Goal: Task Accomplishment & Management: Use online tool/utility

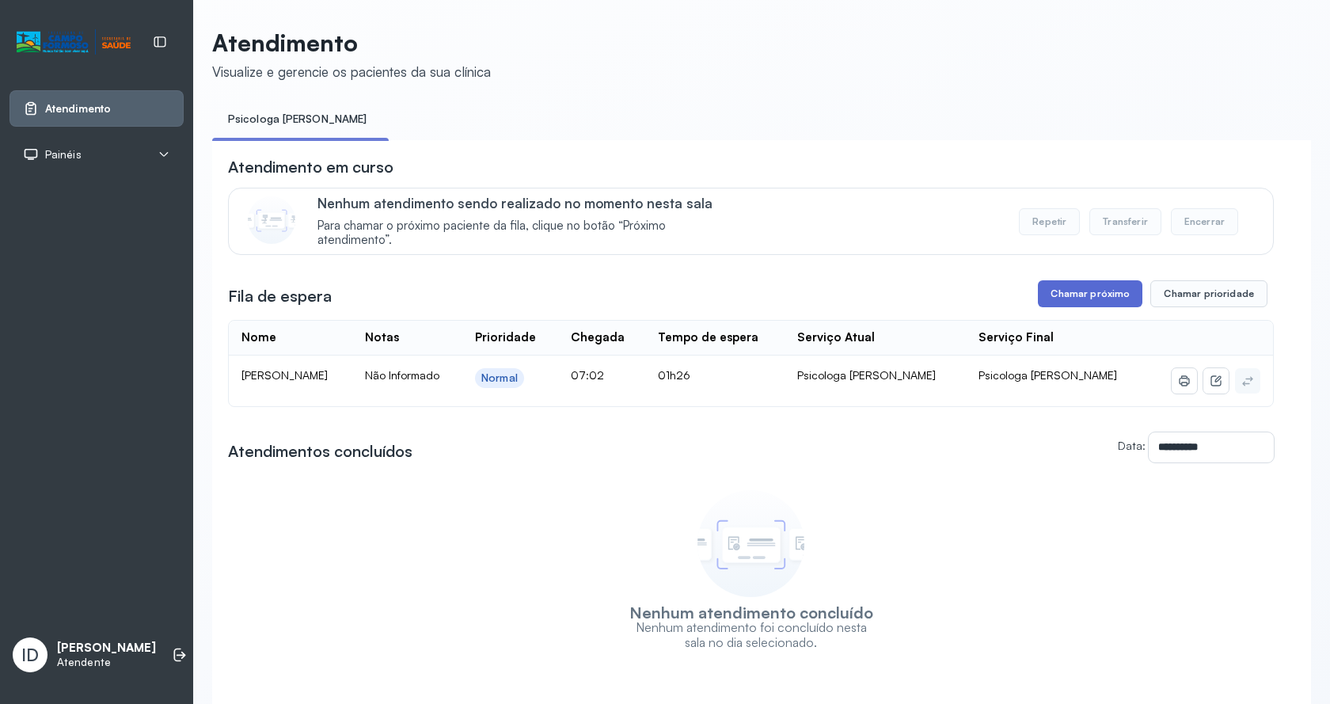
click at [1127, 298] on button "Chamar próximo" at bounding box center [1090, 293] width 104 height 27
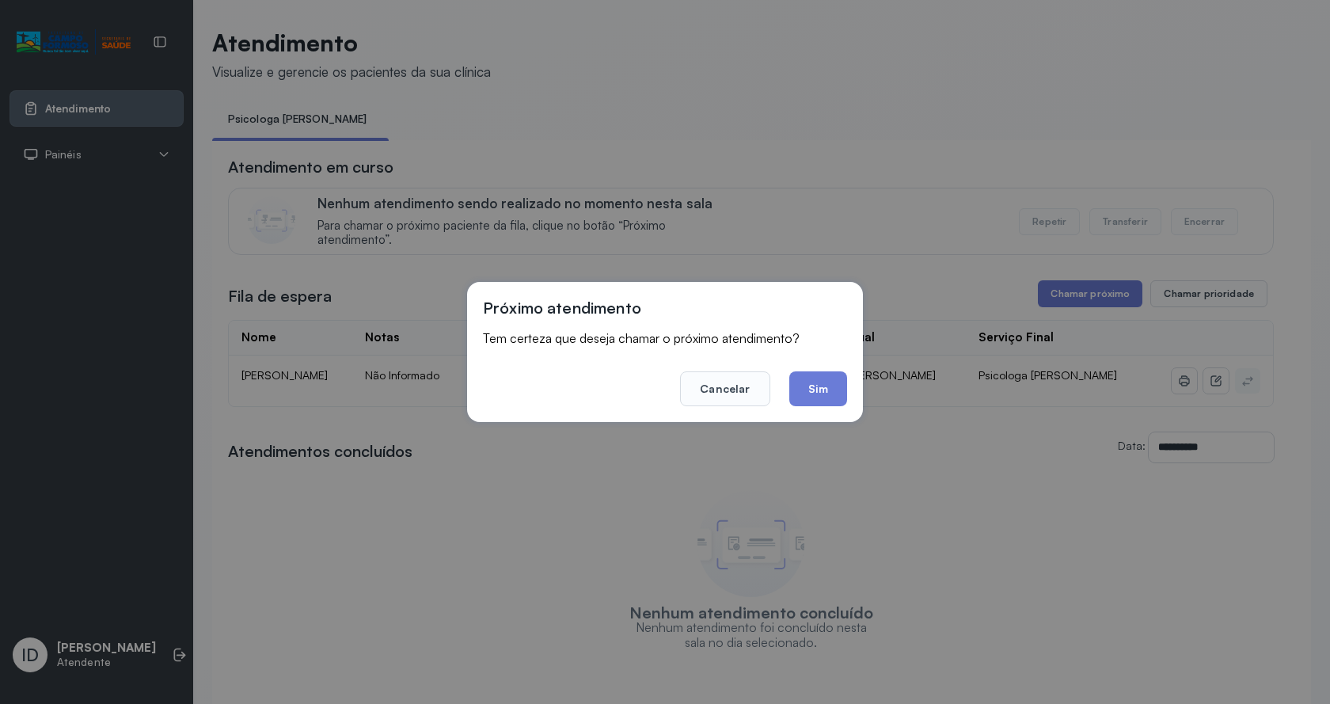
click at [847, 397] on div "Próximo atendimento Tem certeza que deseja chamar o próximo atendimento? Cancel…" at bounding box center [665, 352] width 396 height 140
click at [842, 393] on button "Sim" at bounding box center [818, 388] width 58 height 35
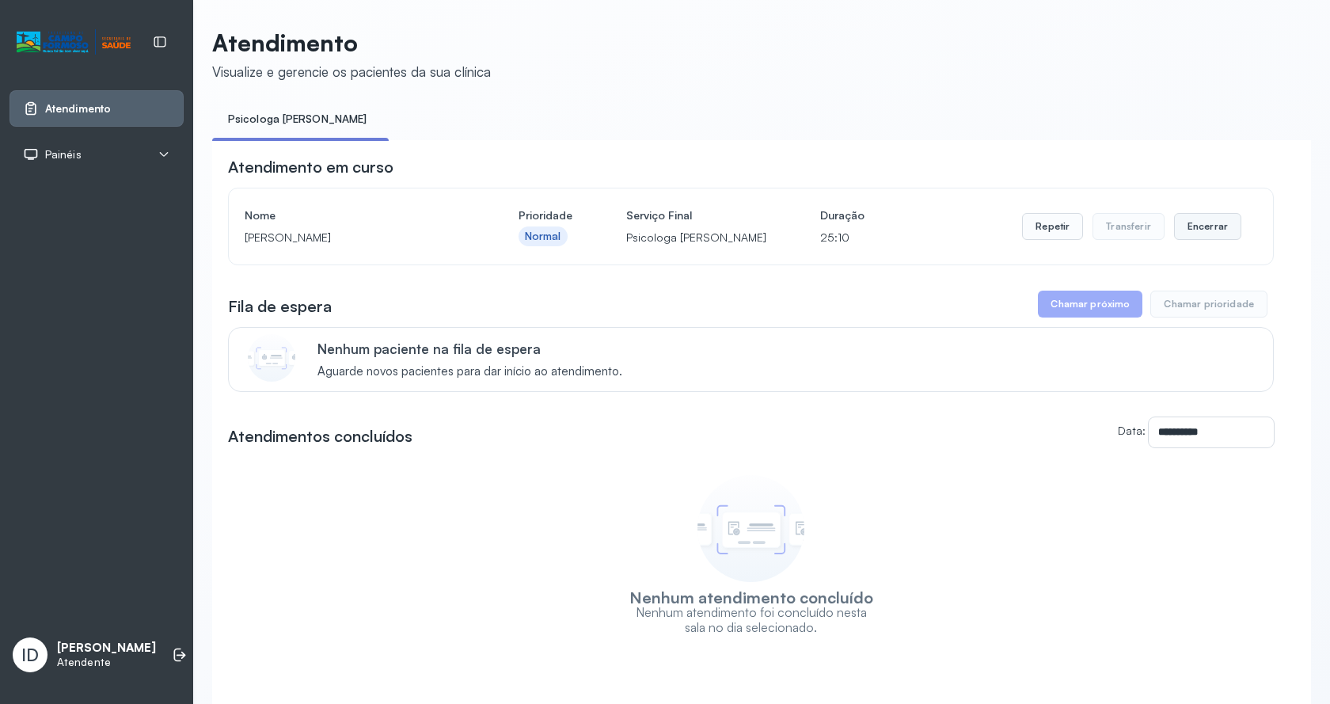
click at [1212, 227] on button "Encerrar" at bounding box center [1207, 226] width 67 height 27
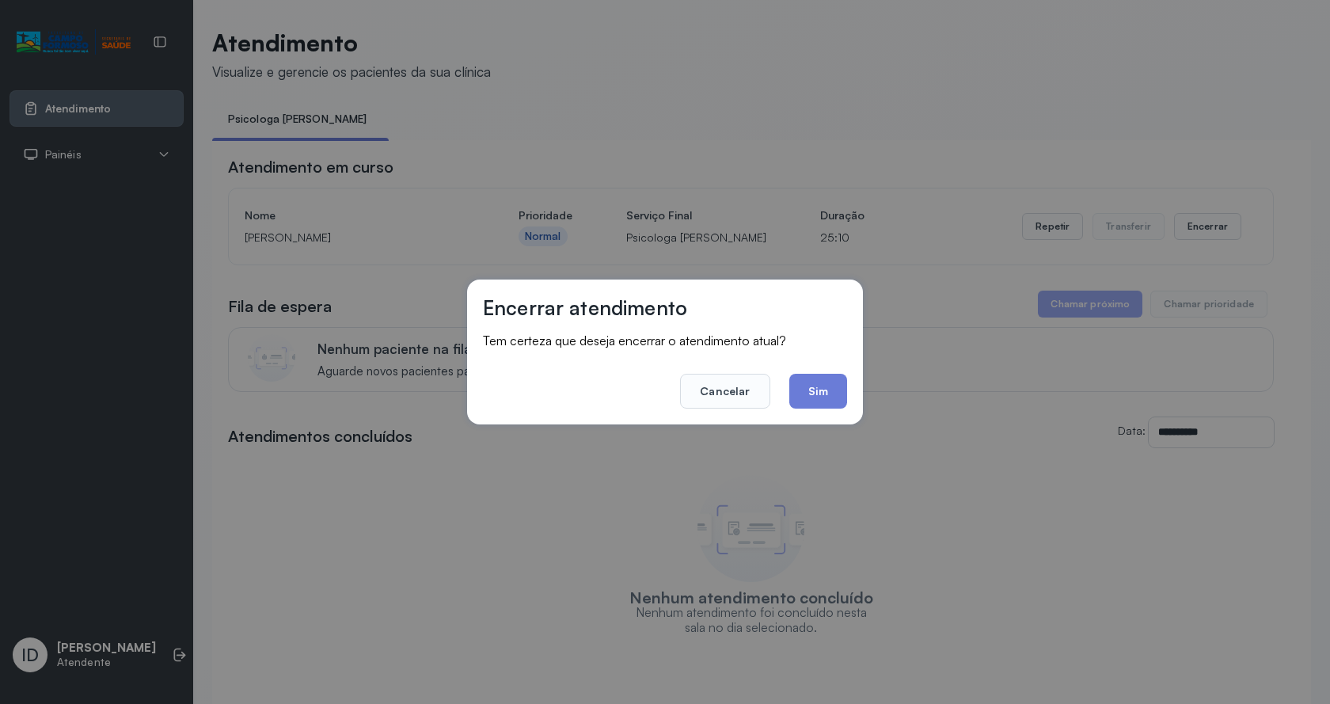
click at [812, 399] on button "Sim" at bounding box center [818, 391] width 58 height 35
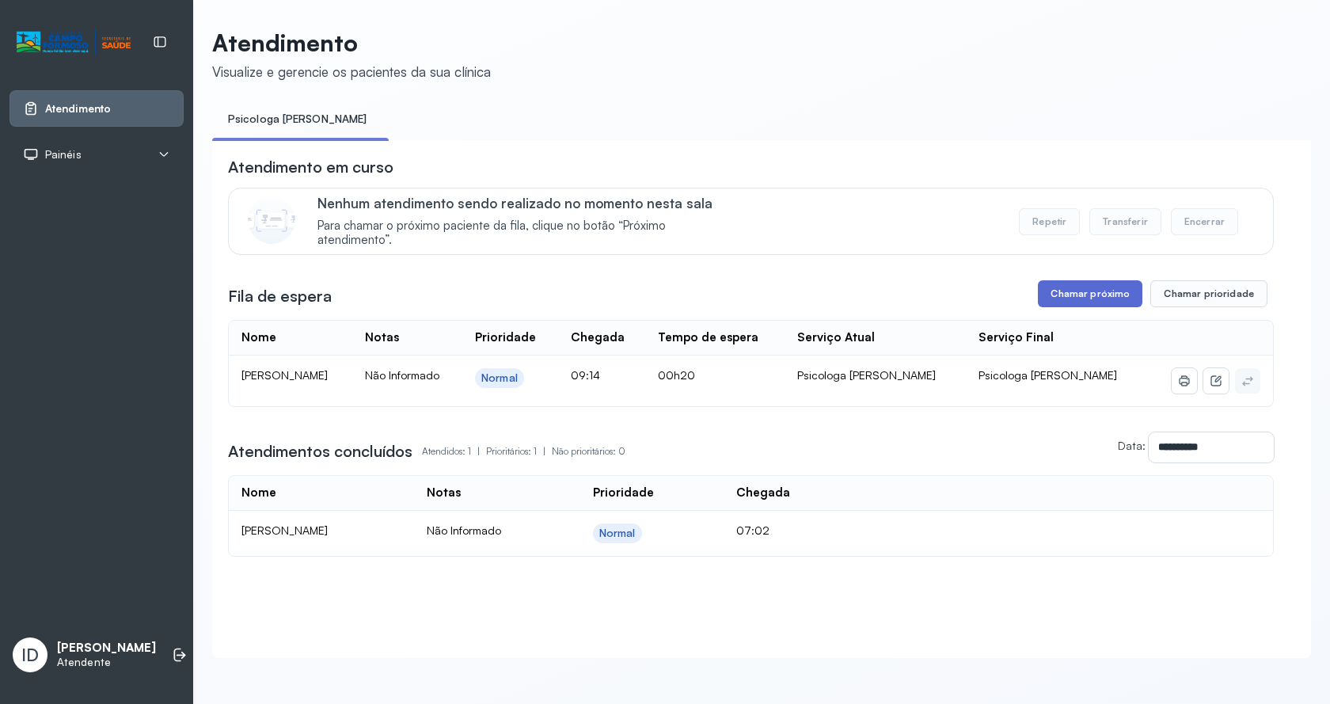
click at [1080, 293] on button "Chamar próximo" at bounding box center [1090, 293] width 104 height 27
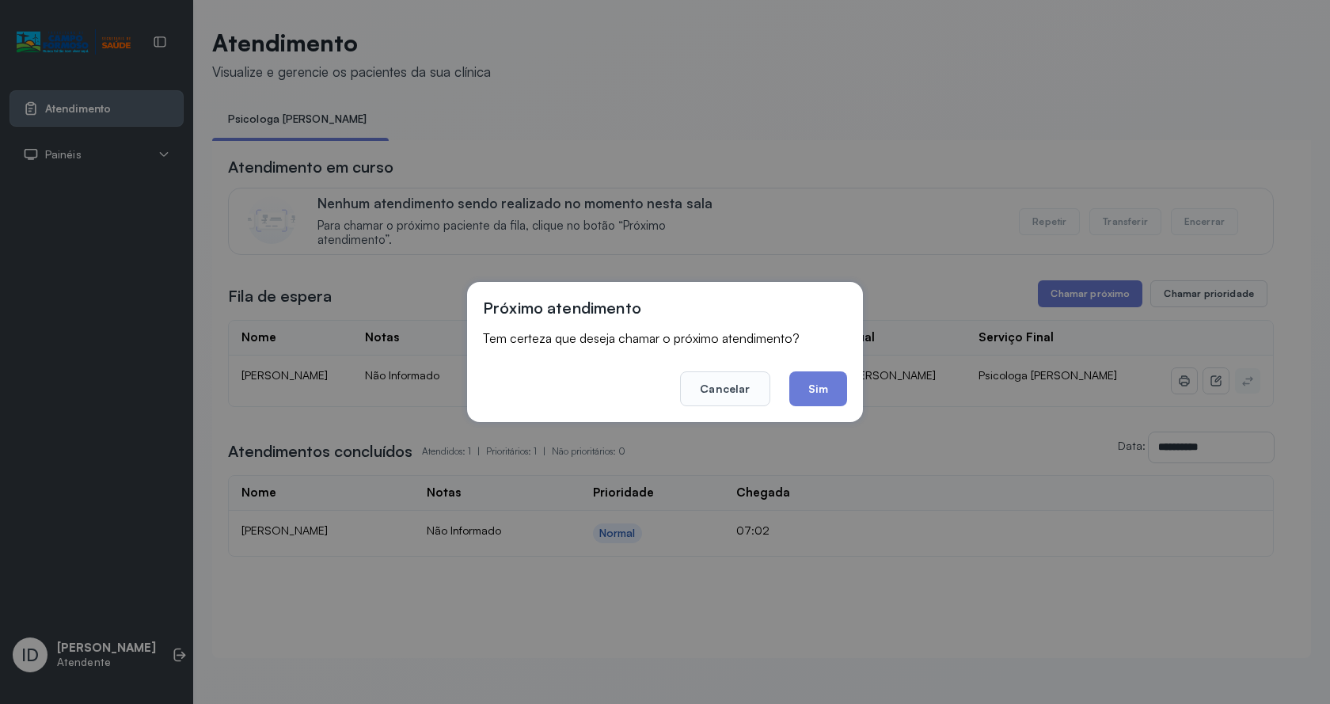
drag, startPoint x: 817, startPoint y: 398, endPoint x: 864, endPoint y: 425, distance: 54.6
click at [823, 402] on button "Sim" at bounding box center [818, 388] width 58 height 35
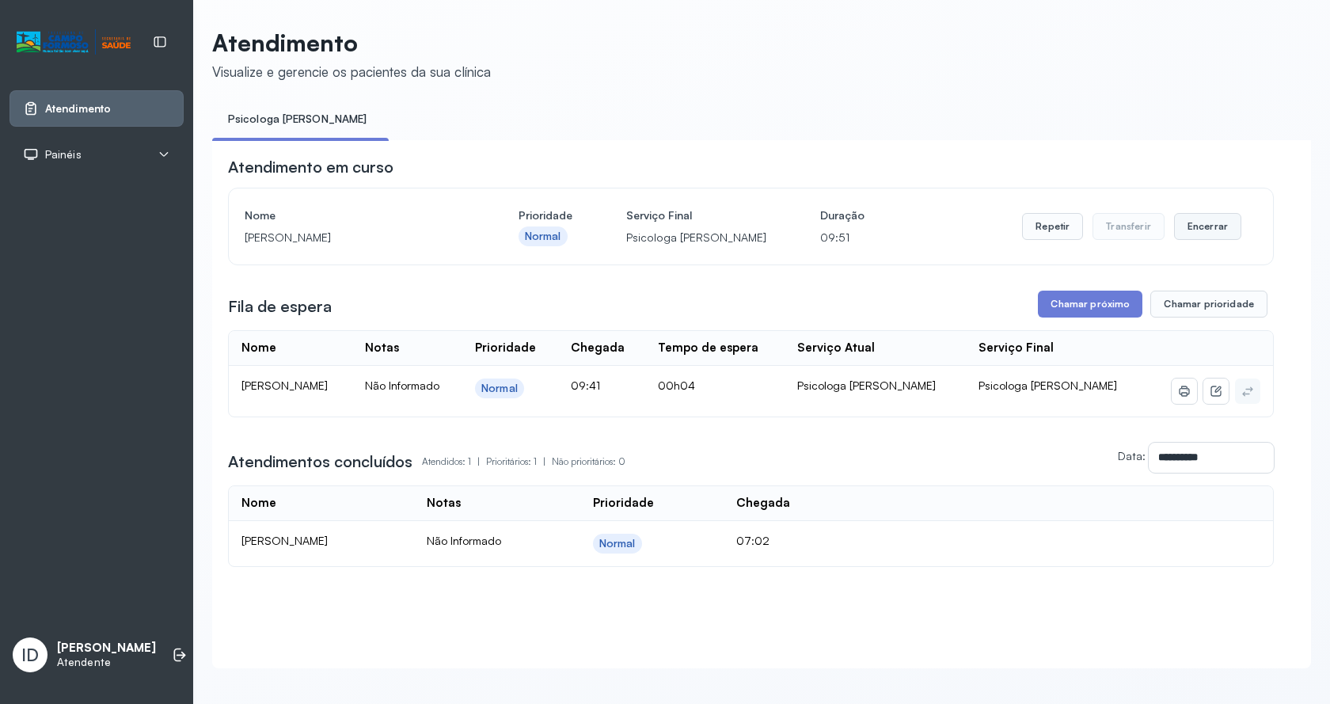
click at [1202, 230] on button "Encerrar" at bounding box center [1207, 226] width 67 height 27
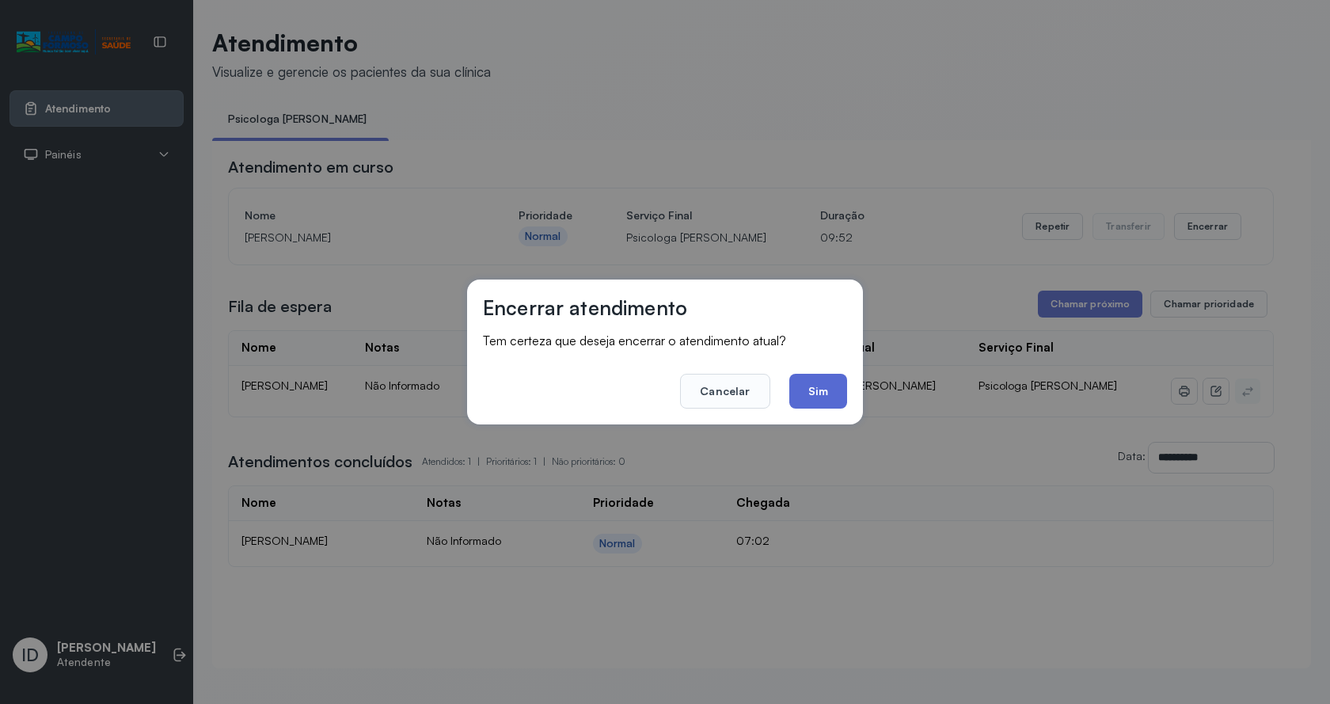
click at [829, 375] on button "Sim" at bounding box center [818, 391] width 58 height 35
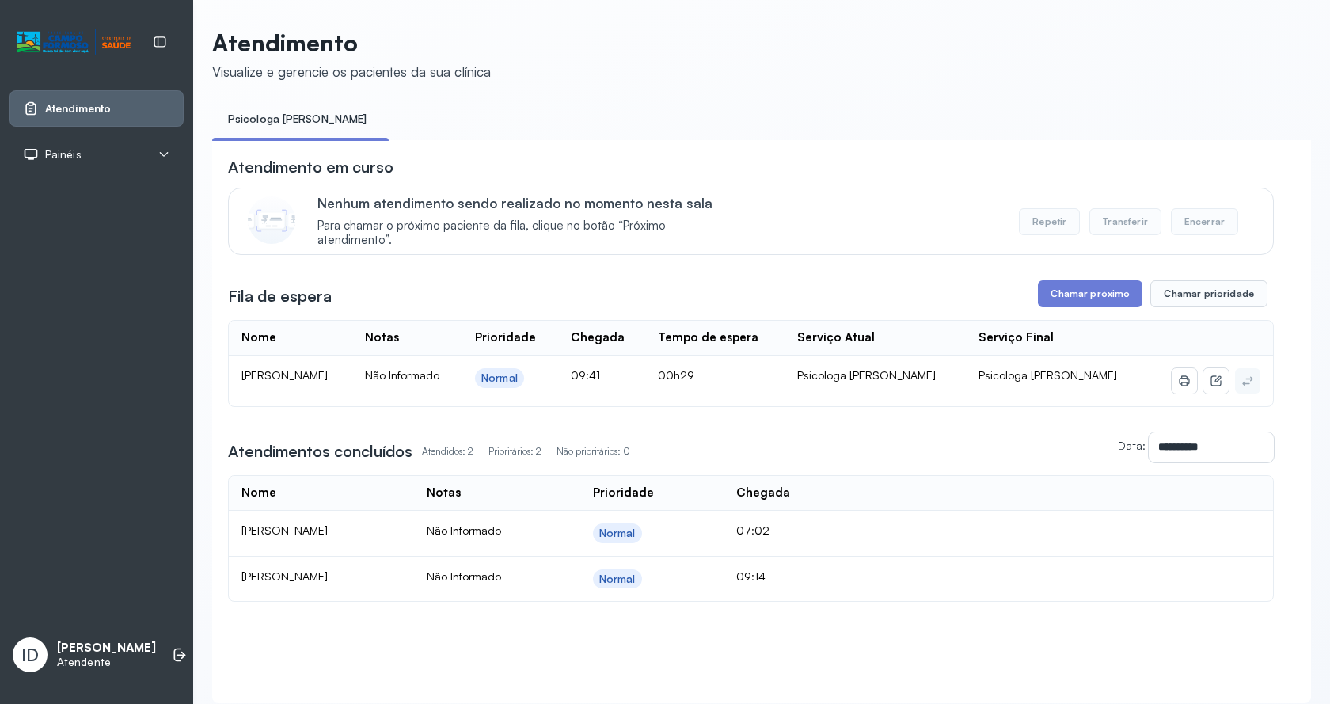
click at [1042, 279] on div "**********" at bounding box center [751, 379] width 1046 height 446
click at [1048, 285] on button "Chamar próximo" at bounding box center [1090, 293] width 104 height 27
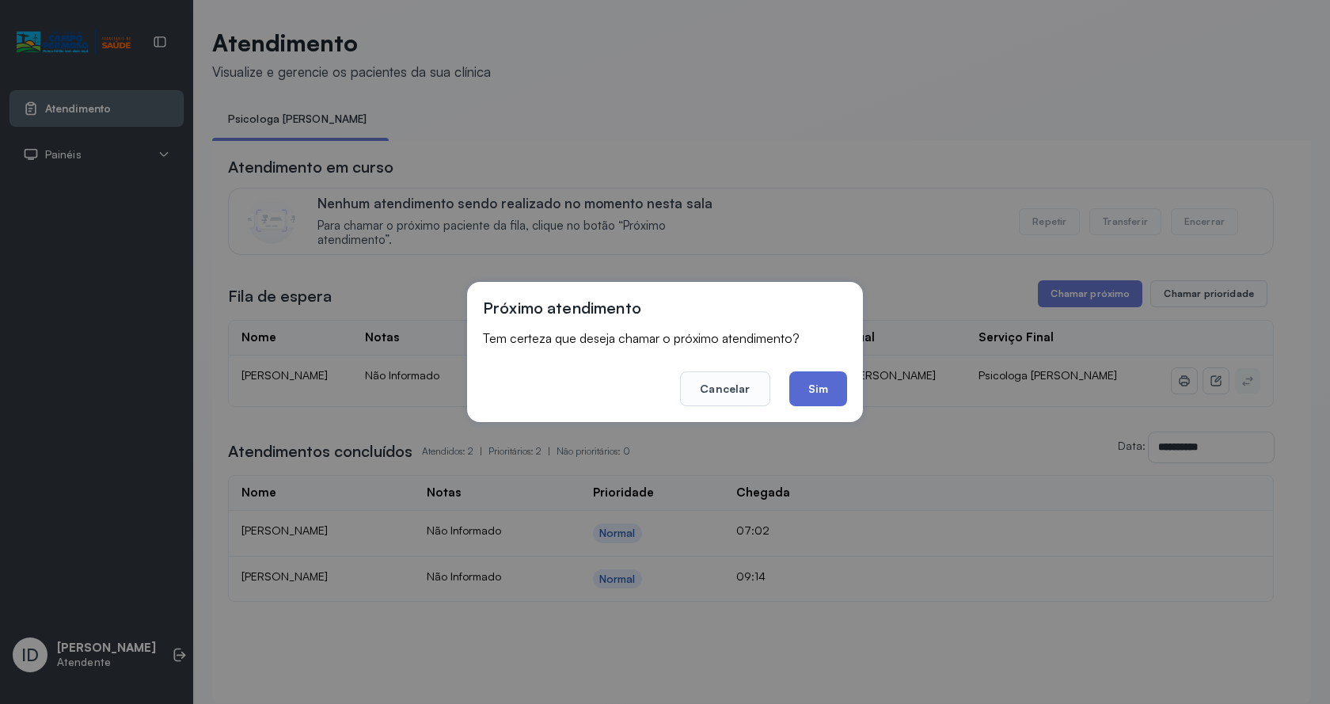
click at [814, 376] on button "Sim" at bounding box center [818, 388] width 58 height 35
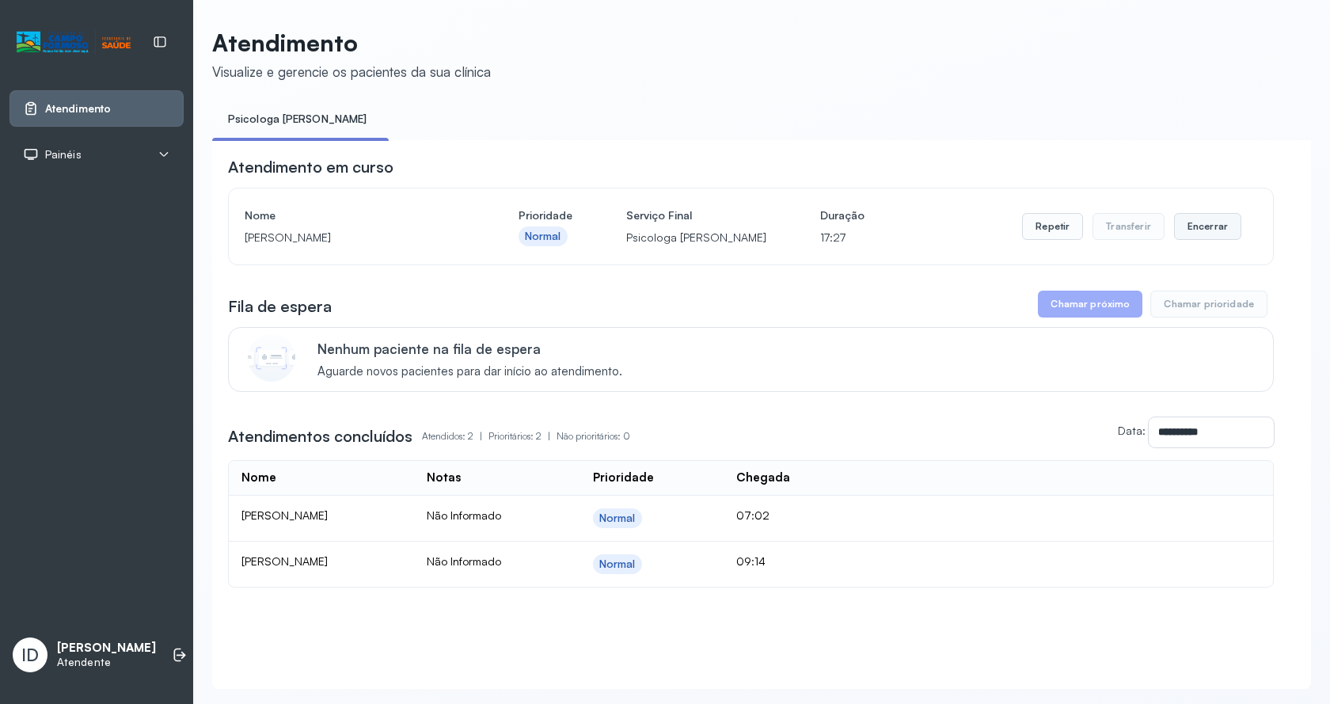
click at [1198, 233] on button "Encerrar" at bounding box center [1207, 226] width 67 height 27
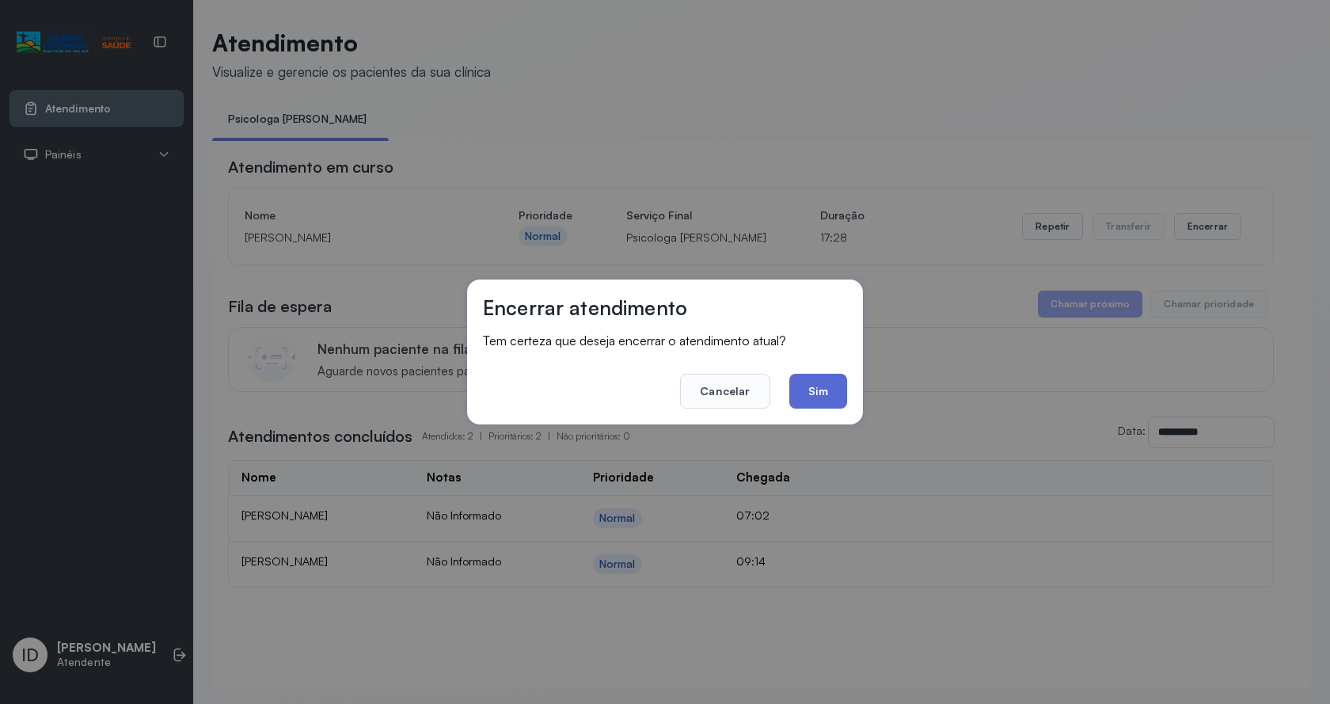
click at [803, 403] on button "Sim" at bounding box center [818, 391] width 58 height 35
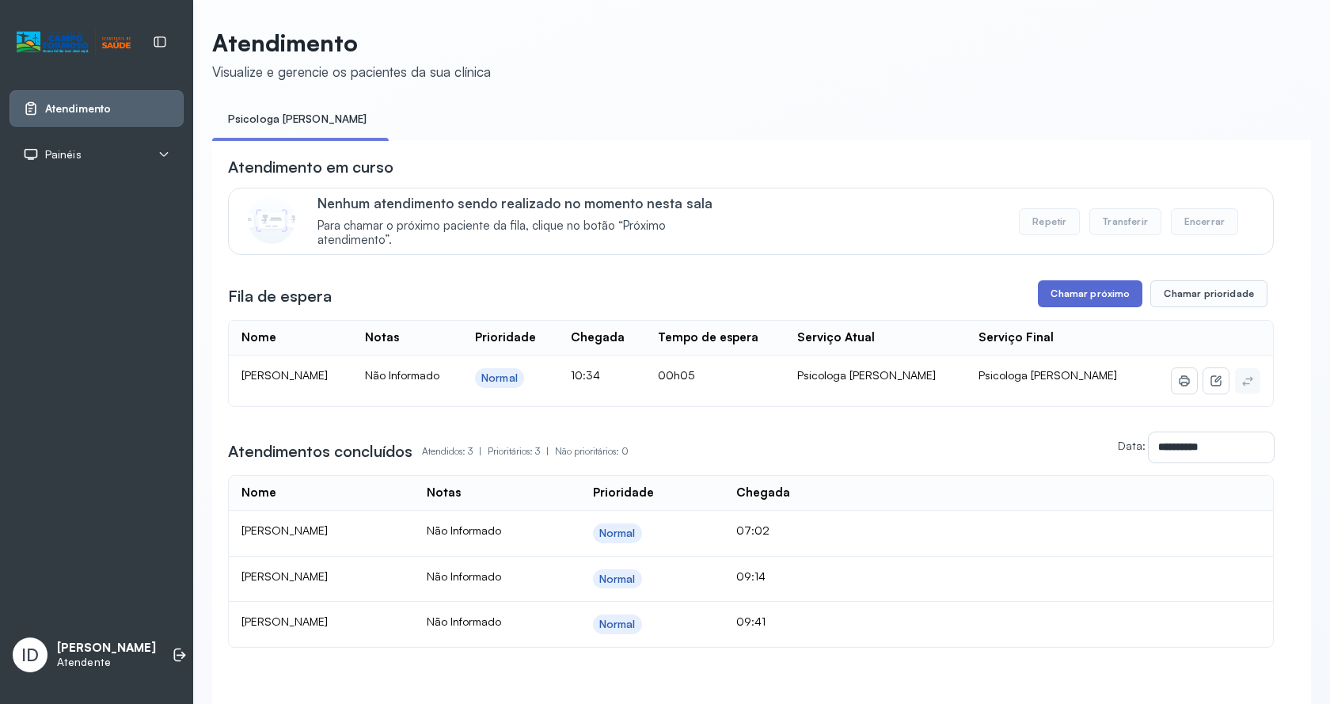
click at [1101, 307] on button "Chamar próximo" at bounding box center [1090, 293] width 104 height 27
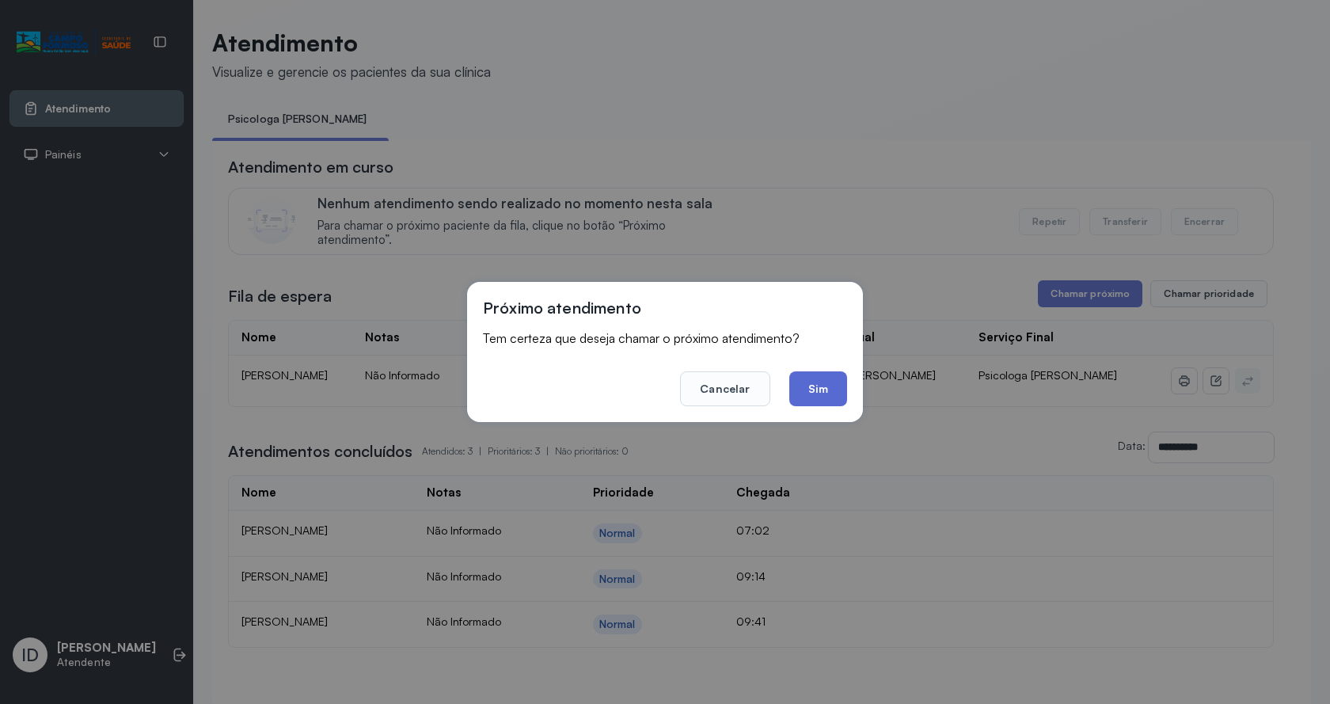
click at [822, 391] on button "Sim" at bounding box center [818, 388] width 58 height 35
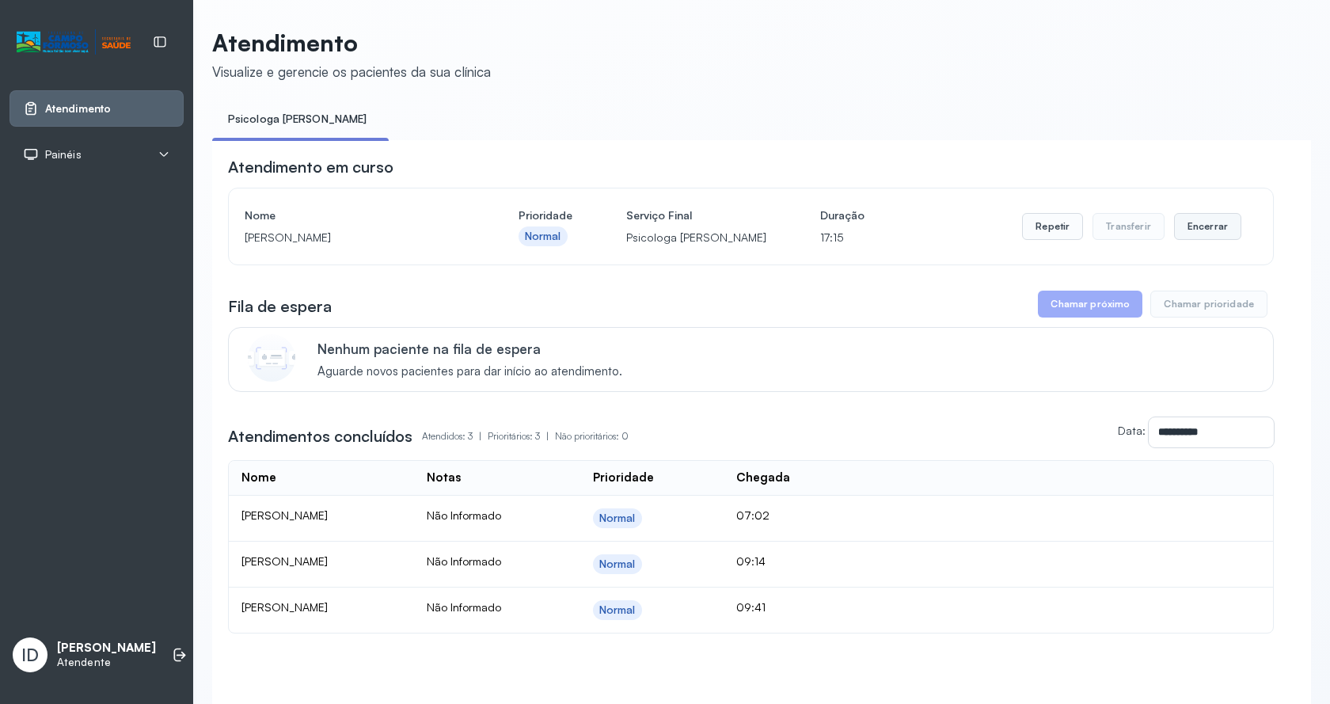
click at [1184, 226] on button "Encerrar" at bounding box center [1207, 226] width 67 height 27
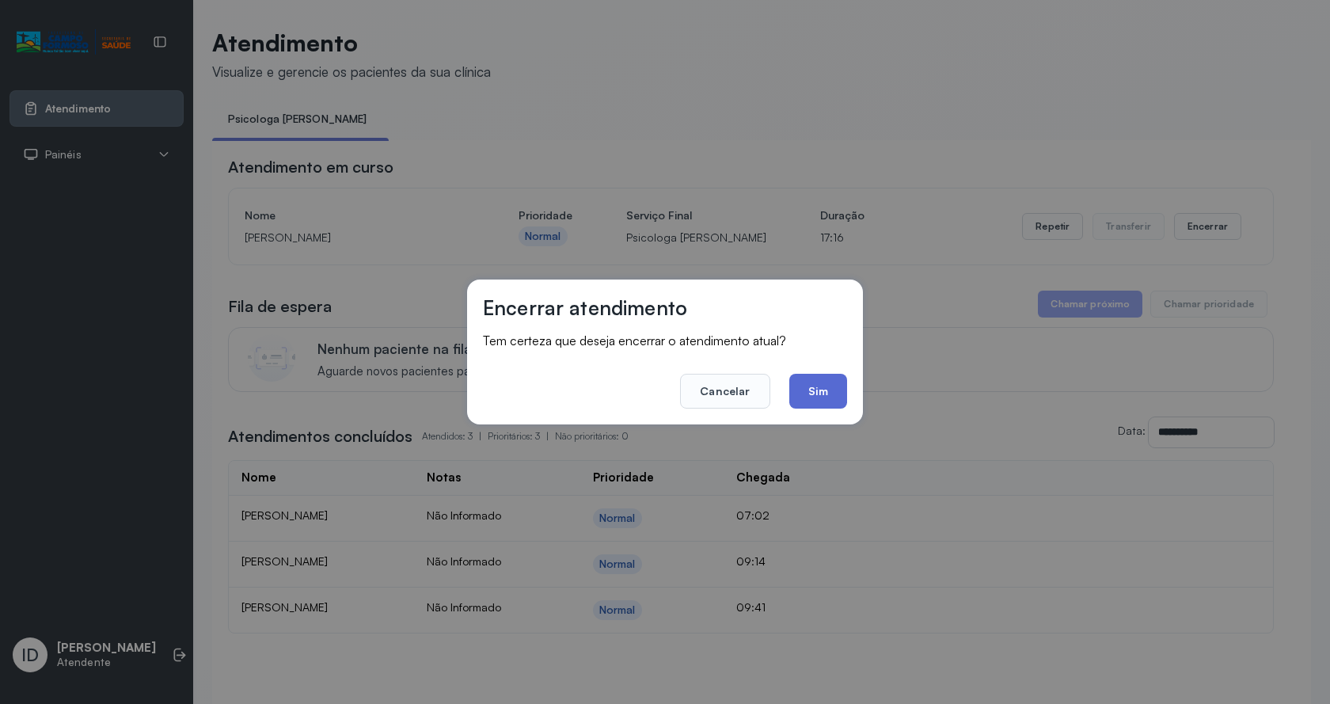
click at [829, 400] on button "Sim" at bounding box center [818, 391] width 58 height 35
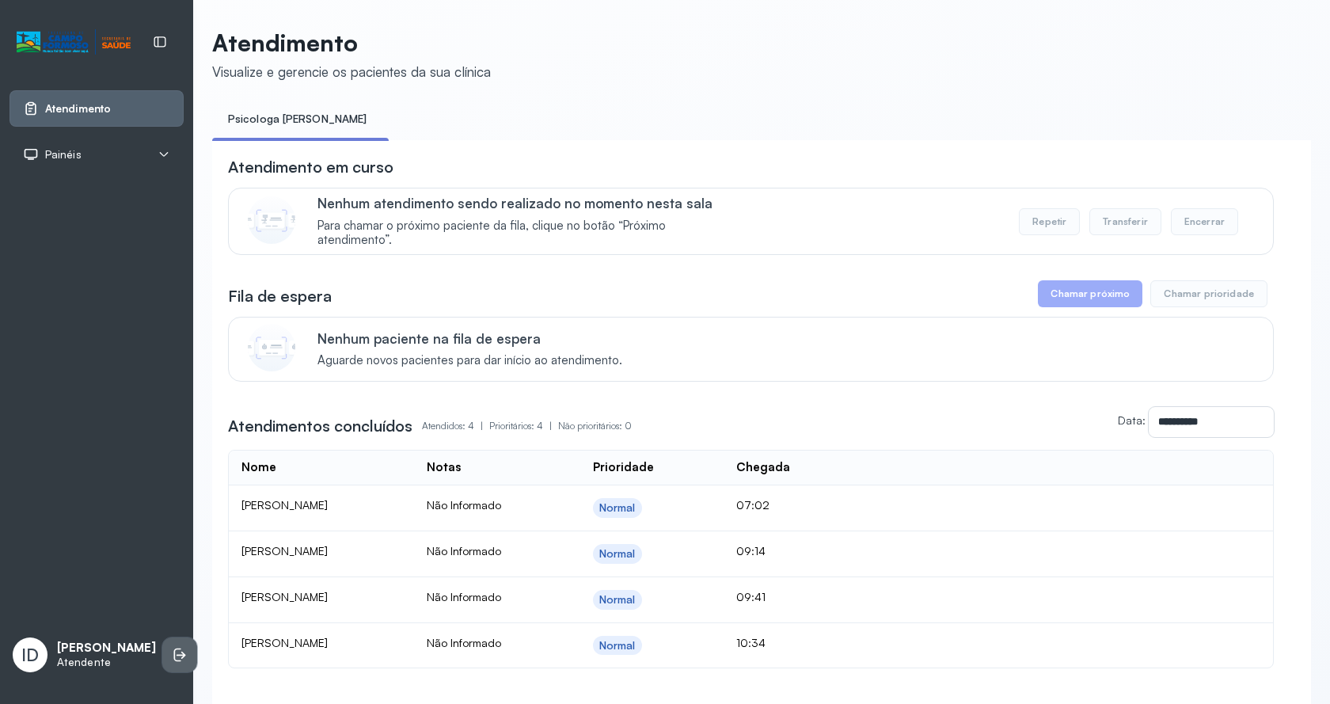
click at [177, 651] on icon at bounding box center [181, 654] width 9 height 7
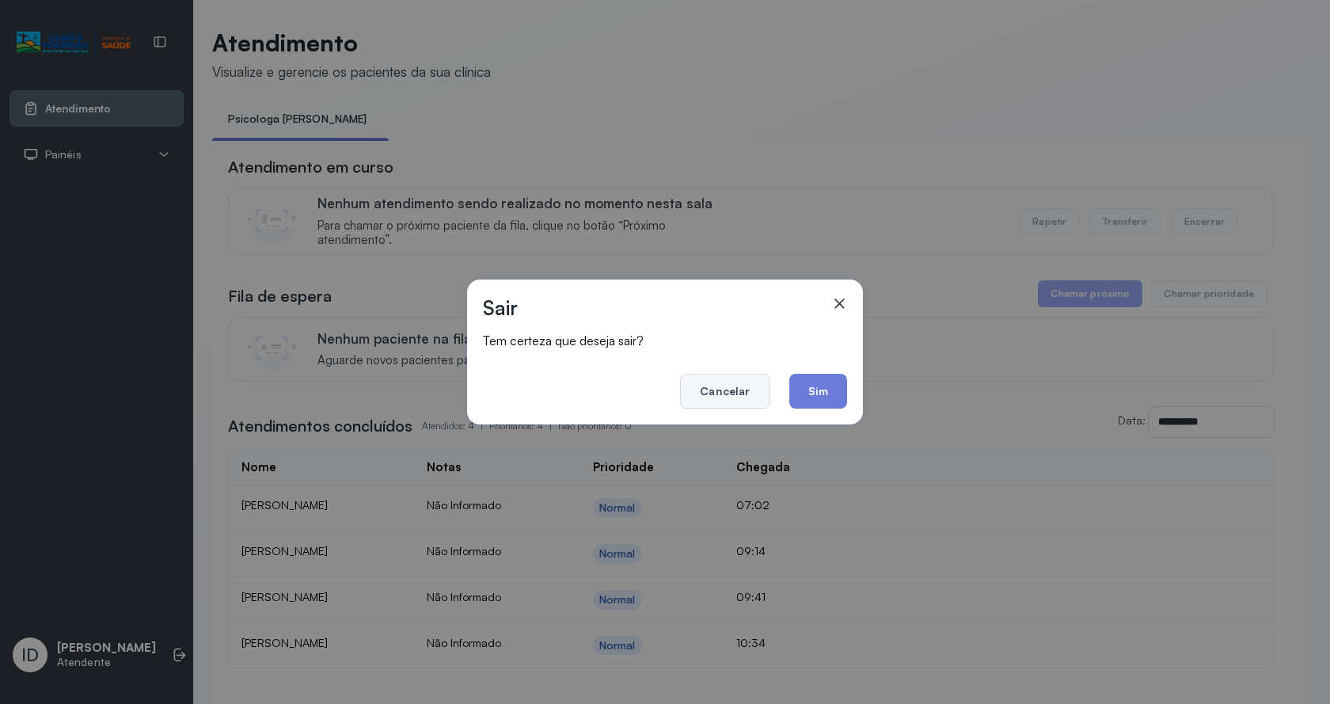
click at [726, 377] on button "Cancelar" at bounding box center [724, 391] width 89 height 35
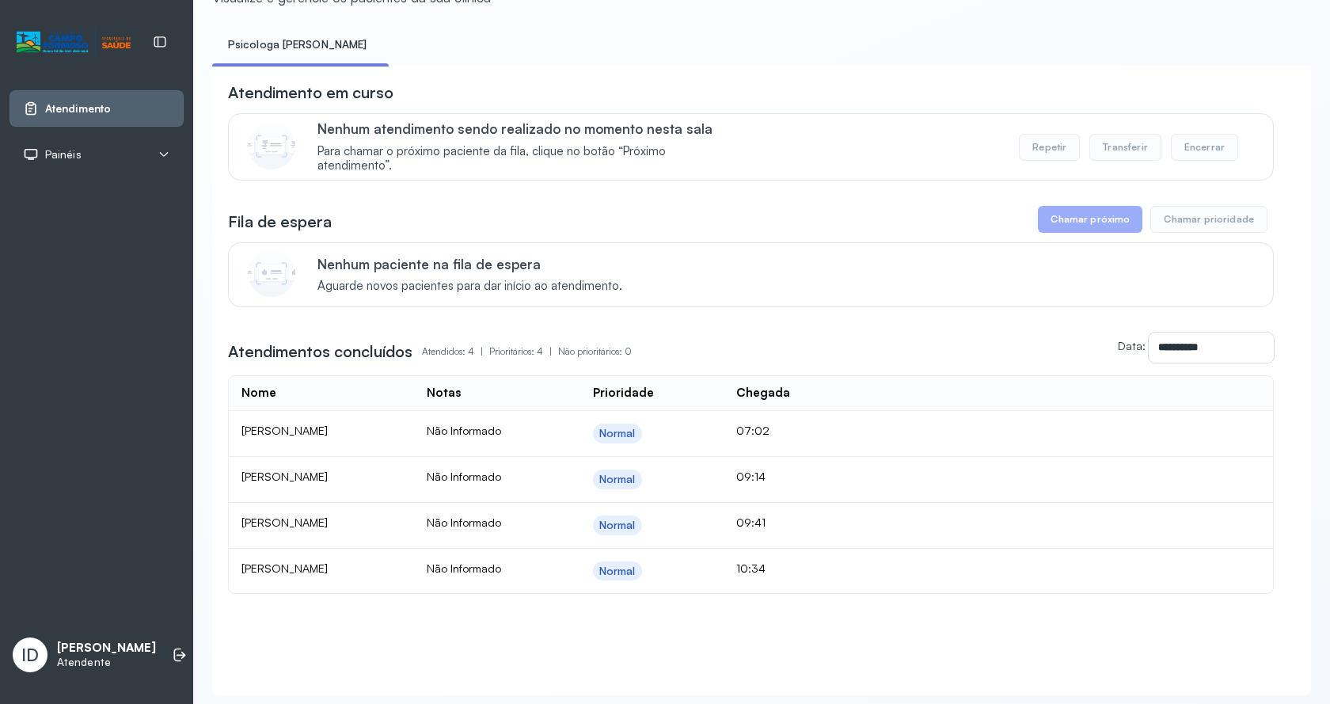
scroll to position [127, 0]
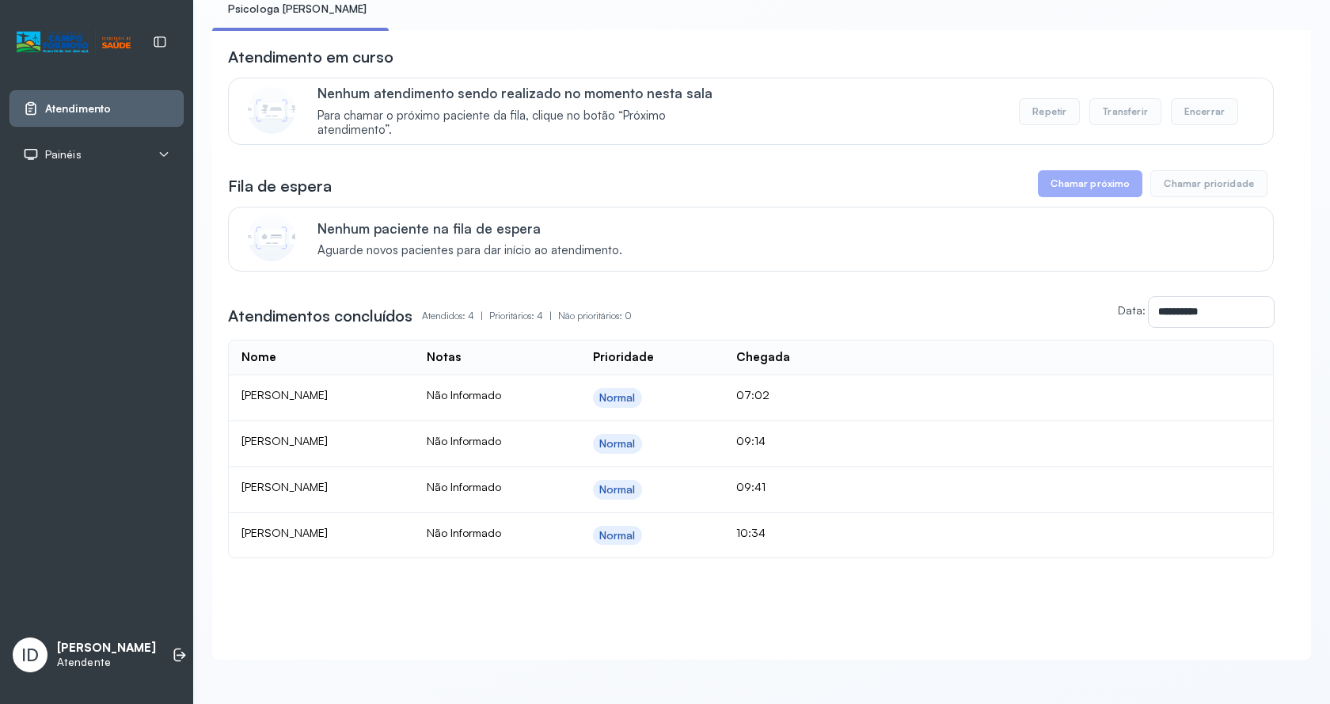
click at [142, 661] on div "ID Isliane da Cruz Cavalcante Atendente" at bounding box center [96, 654] width 174 height 47
click at [162, 645] on li at bounding box center [179, 654] width 35 height 35
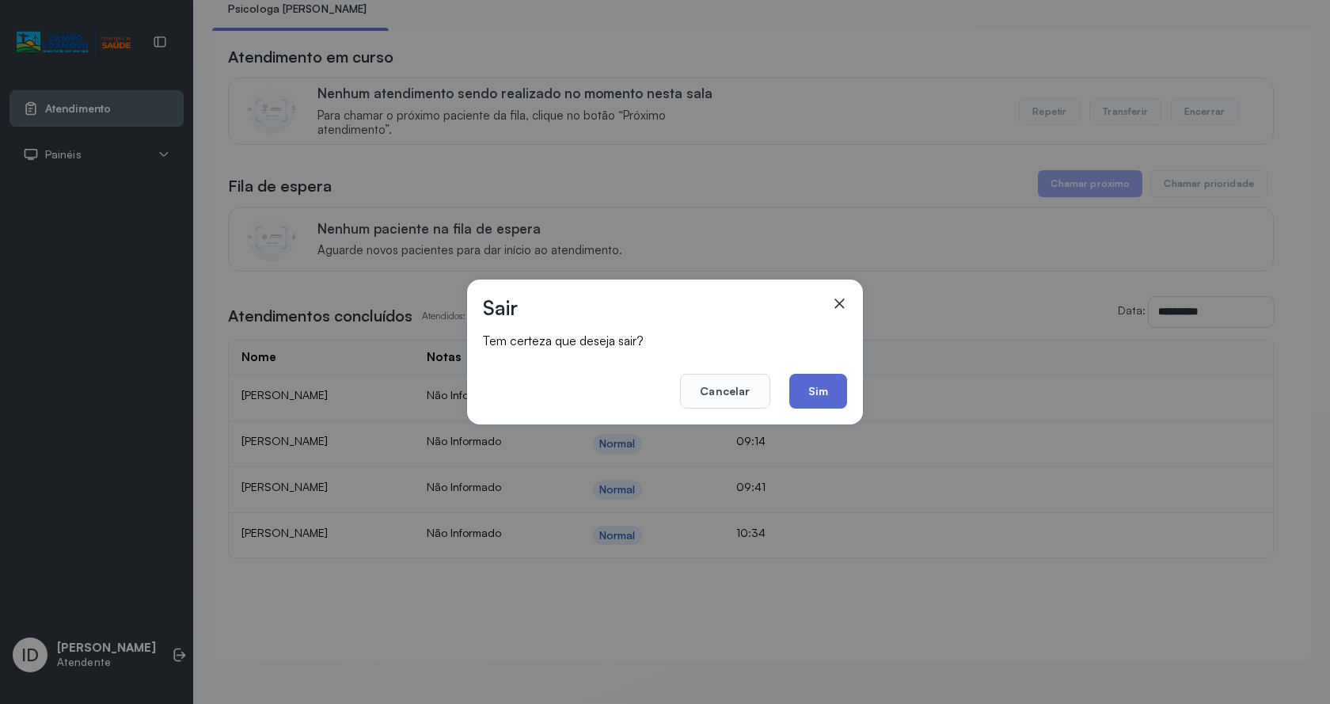
click at [803, 400] on button "Sim" at bounding box center [818, 391] width 58 height 35
